Goal: Task Accomplishment & Management: Manage account settings

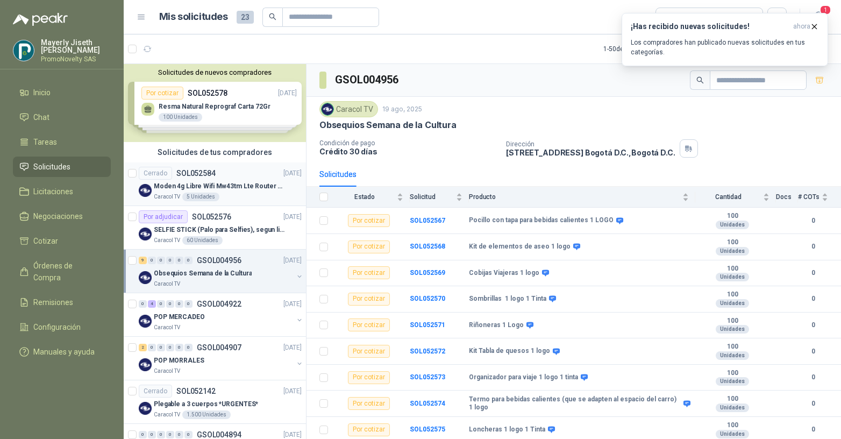
click at [228, 187] on p "Moden 4g Libre Wifi Mw43tm Lte Router Móvil Internet 5ghz" at bounding box center [221, 186] width 134 height 10
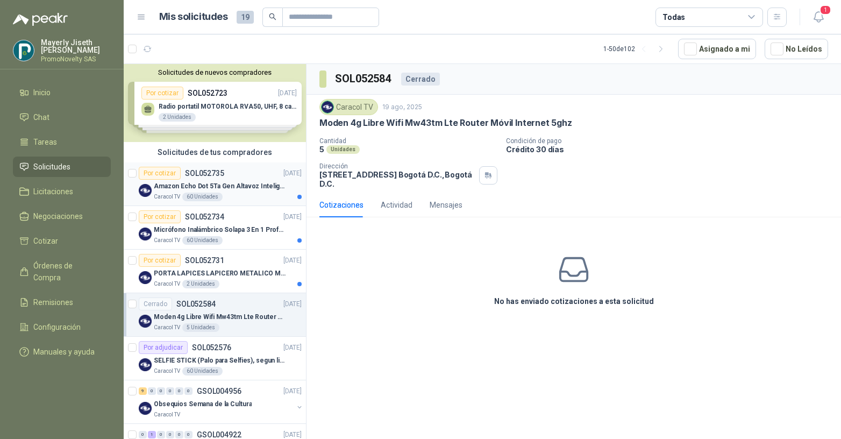
click at [234, 190] on p "Amazon Echo Dot 5Ta Gen Altavoz Inteligente Alexa Azul" at bounding box center [221, 186] width 134 height 10
click at [180, 178] on div "Por cotizar SOL052735" at bounding box center [182, 173] width 86 height 13
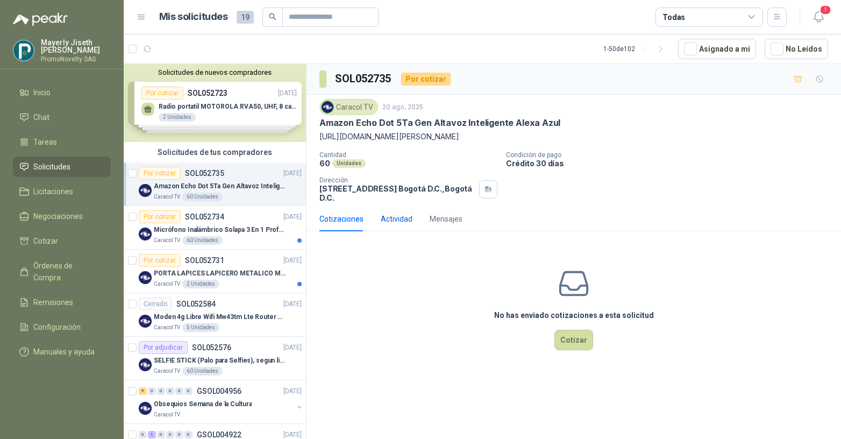
click at [400, 223] on div "Actividad" at bounding box center [397, 219] width 32 height 12
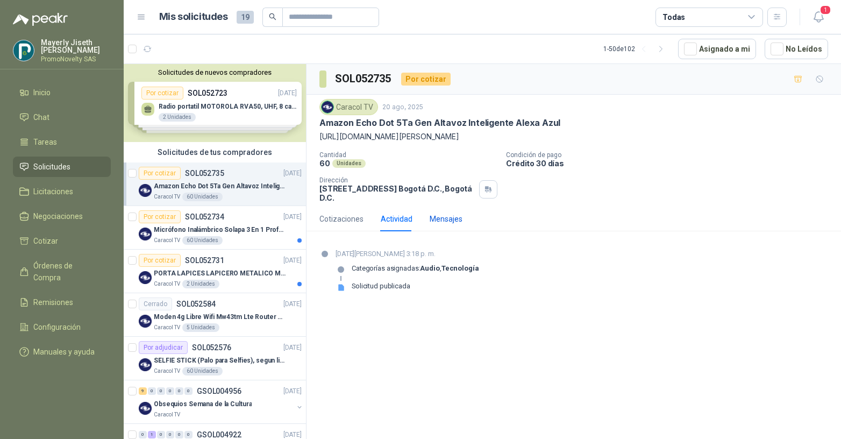
click at [455, 220] on div "Mensajes" at bounding box center [446, 219] width 33 height 12
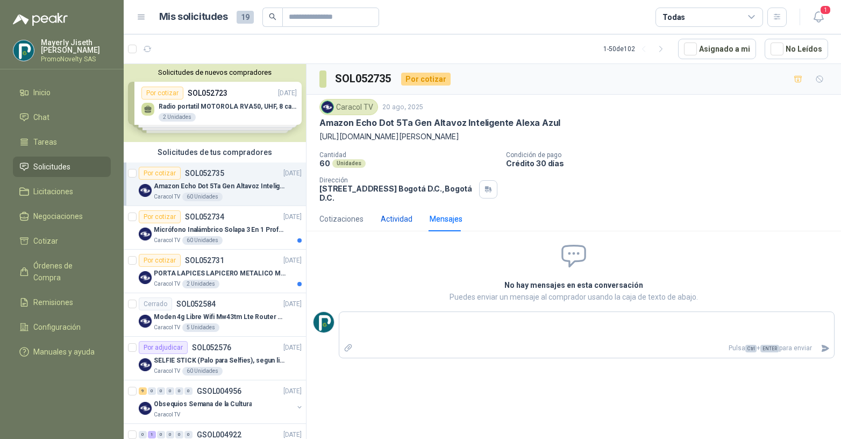
click at [405, 218] on div "Actividad" at bounding box center [397, 219] width 32 height 12
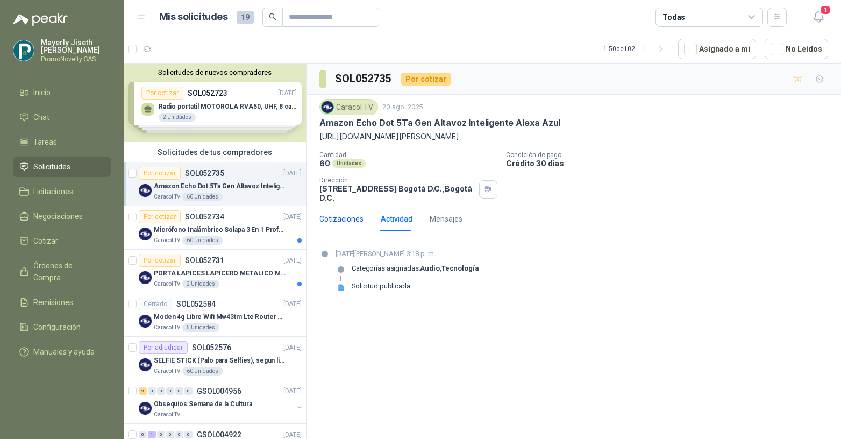
click at [354, 219] on div "Cotizaciones" at bounding box center [341, 219] width 44 height 12
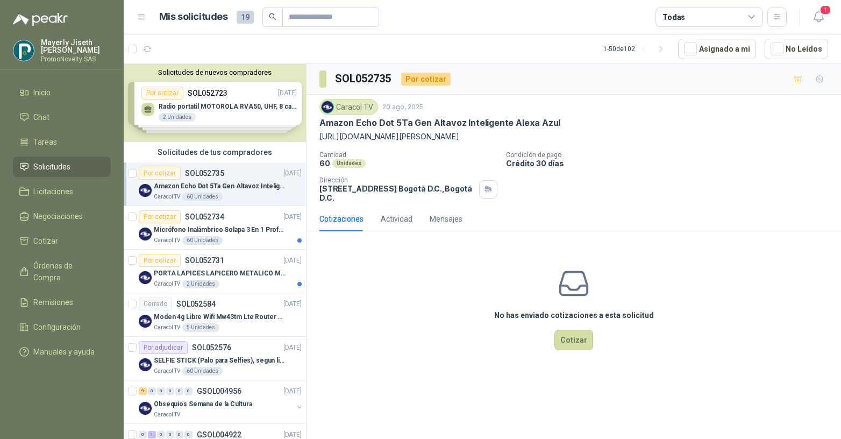
click at [190, 174] on p "SOL052735" at bounding box center [204, 173] width 39 height 8
click at [236, 230] on p "Micrófono Inalámbrico Solapa 3 En 1 Profesional F11-2 X2" at bounding box center [221, 230] width 134 height 10
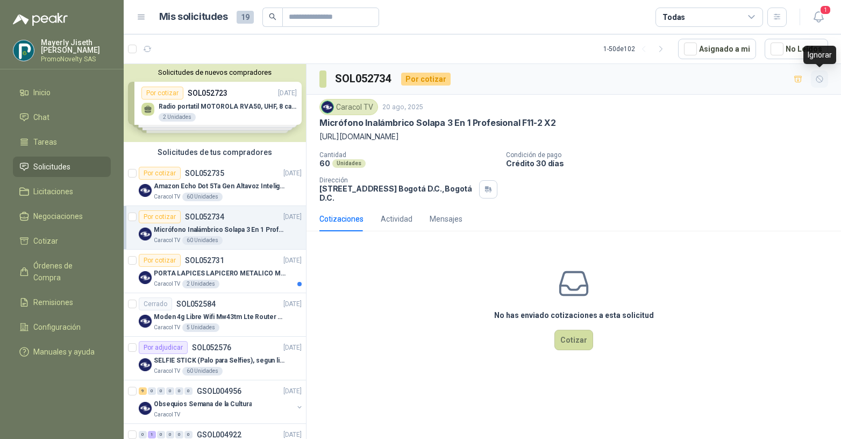
click at [825, 79] on button "button" at bounding box center [819, 78] width 17 height 17
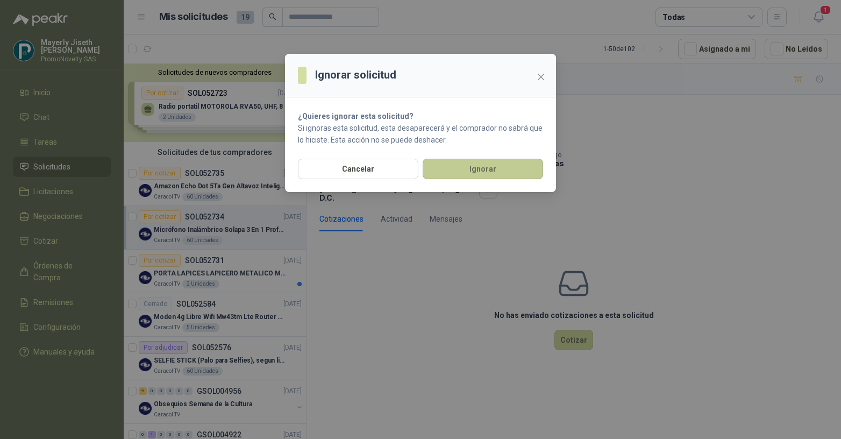
click at [468, 175] on button "Ignorar" at bounding box center [483, 169] width 120 height 20
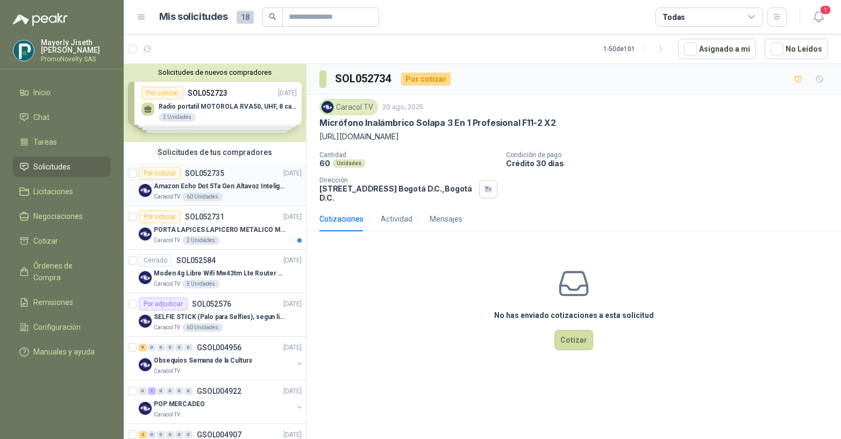
click at [200, 193] on div "60 Unidades" at bounding box center [202, 197] width 40 height 9
click at [821, 82] on icon "button" at bounding box center [819, 79] width 9 height 9
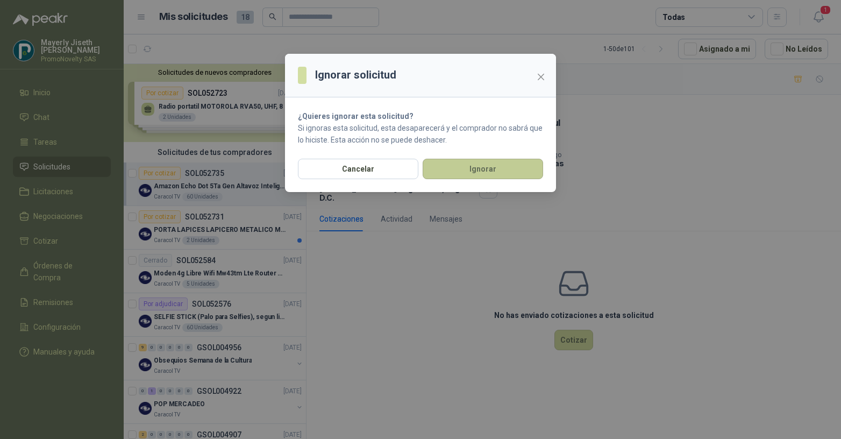
click at [525, 169] on button "Ignorar" at bounding box center [483, 169] width 120 height 20
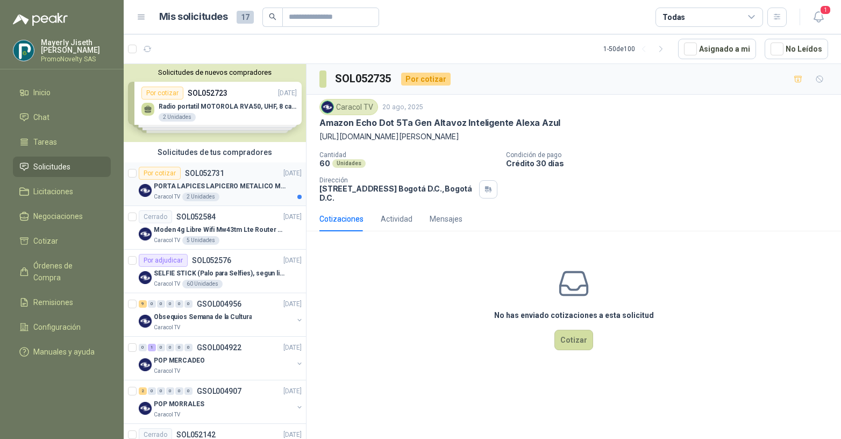
click at [235, 193] on div "Caracol TV 2 Unidades" at bounding box center [228, 197] width 148 height 9
drag, startPoint x: 819, startPoint y: 135, endPoint x: 316, endPoint y: 141, distance: 503.4
click at [316, 141] on div "Caracol TV 20 ago, 2025 PORTA LAPICES LAPICERO METALICO MALLA. IGUALES A LOS DE…" at bounding box center [574, 151] width 535 height 112
copy p "https://www.mercadolibre.com.co/porta-lapices-lapicero-metalico-malla-para-uso-…"
